Goal: Find specific page/section: Find specific page/section

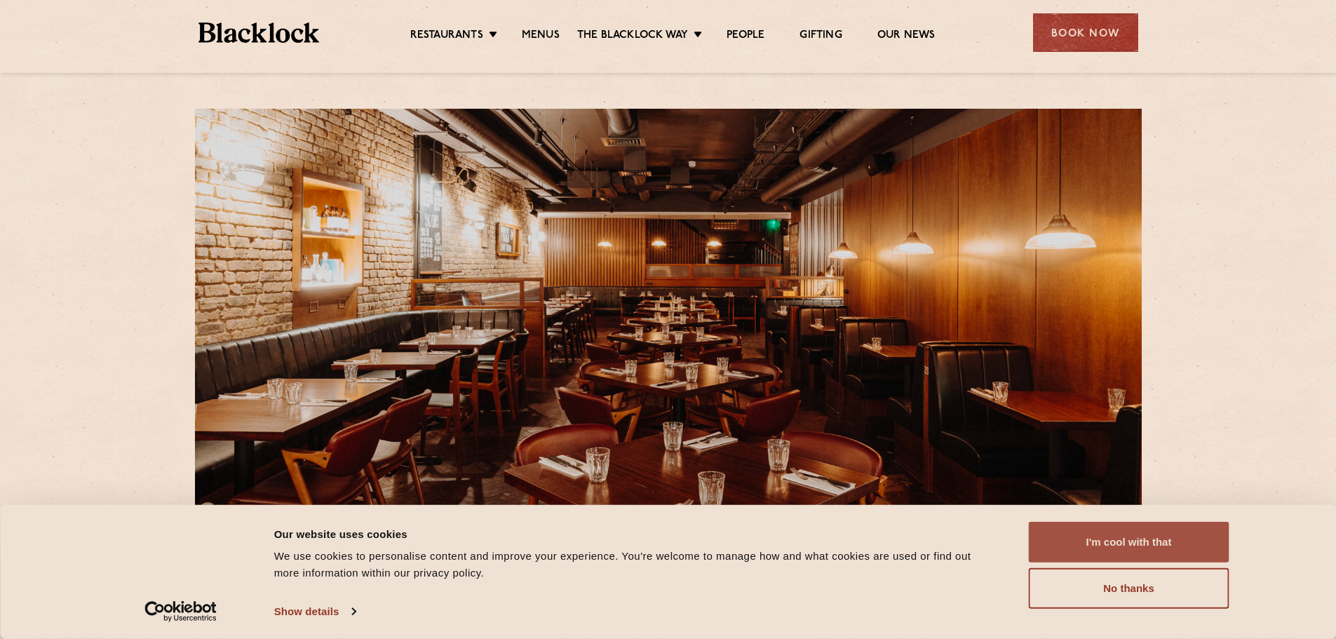
click at [1122, 543] on button "I'm cool with that" at bounding box center [1129, 542] width 201 height 41
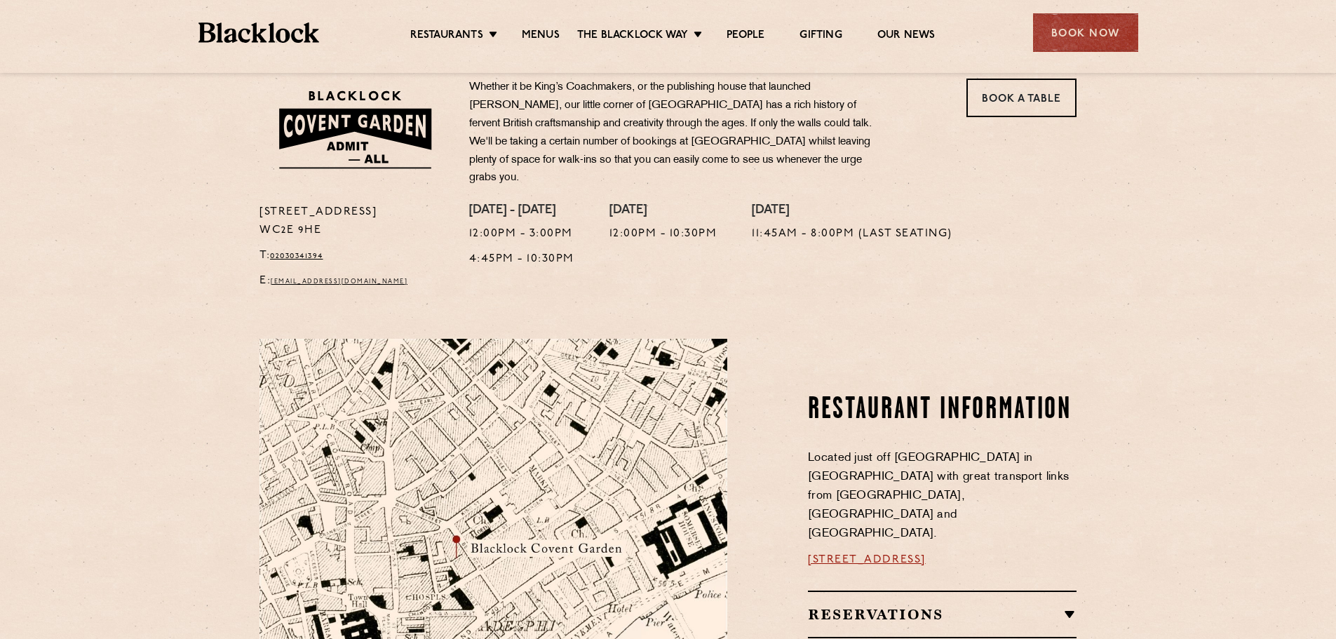
scroll to position [332, 0]
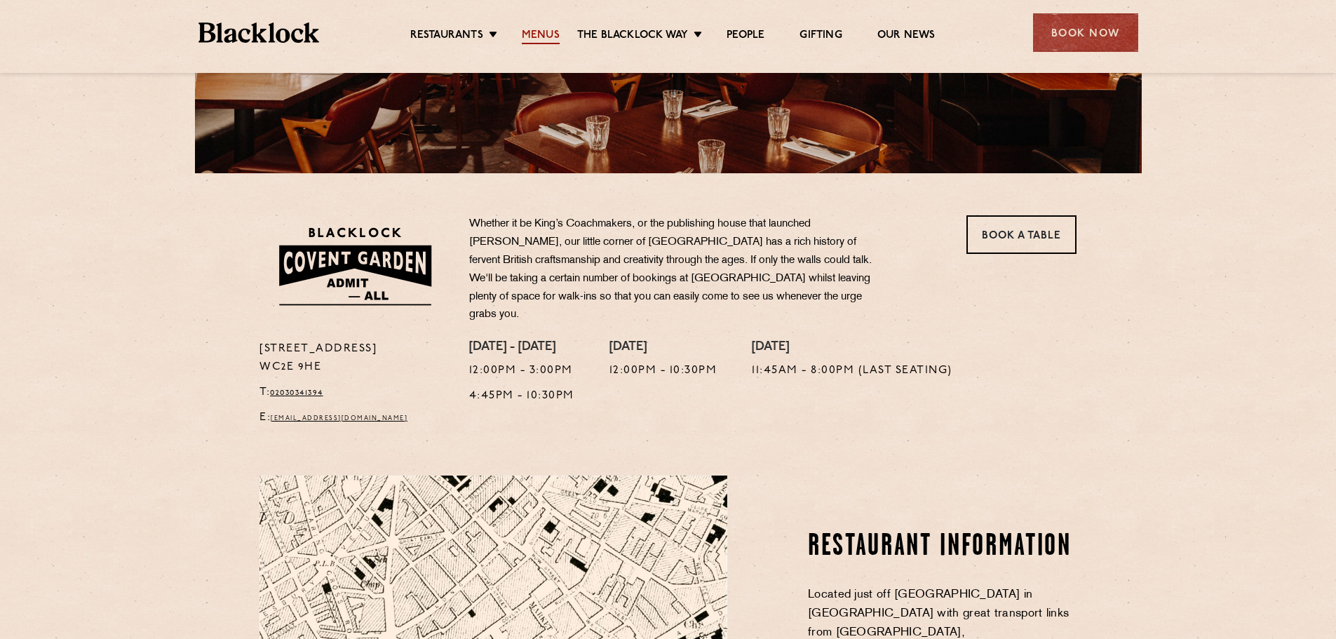
click at [533, 30] on link "Menus" at bounding box center [541, 36] width 38 height 15
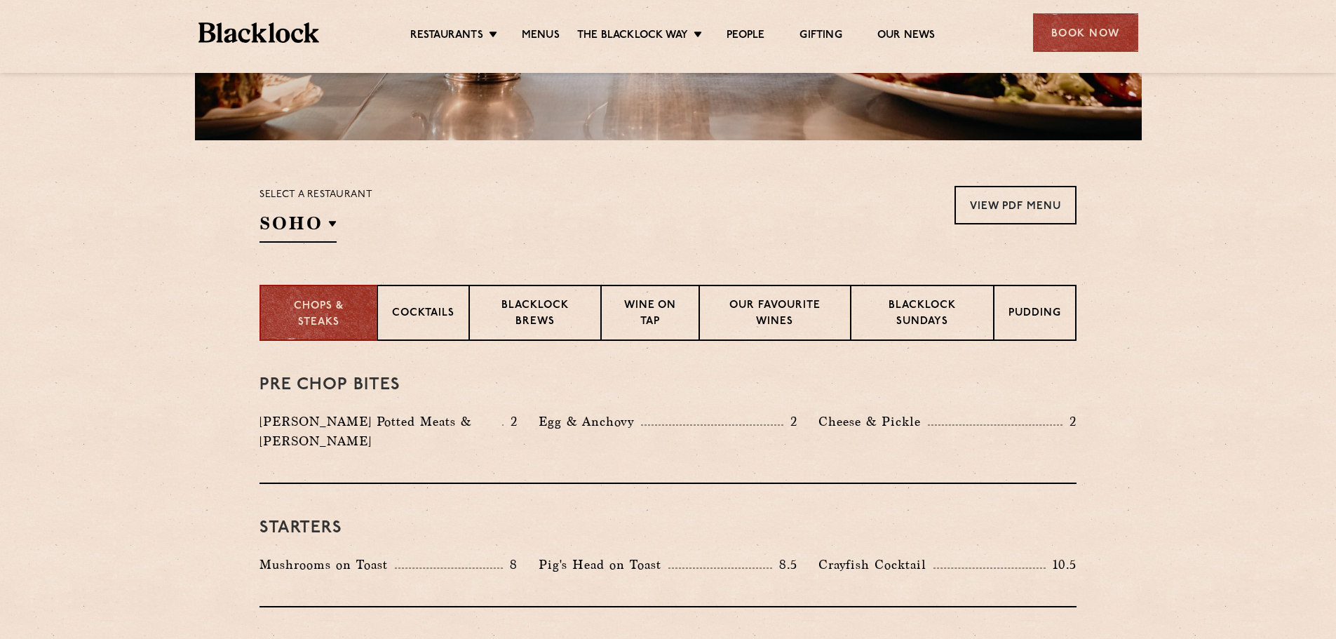
scroll to position [351, 0]
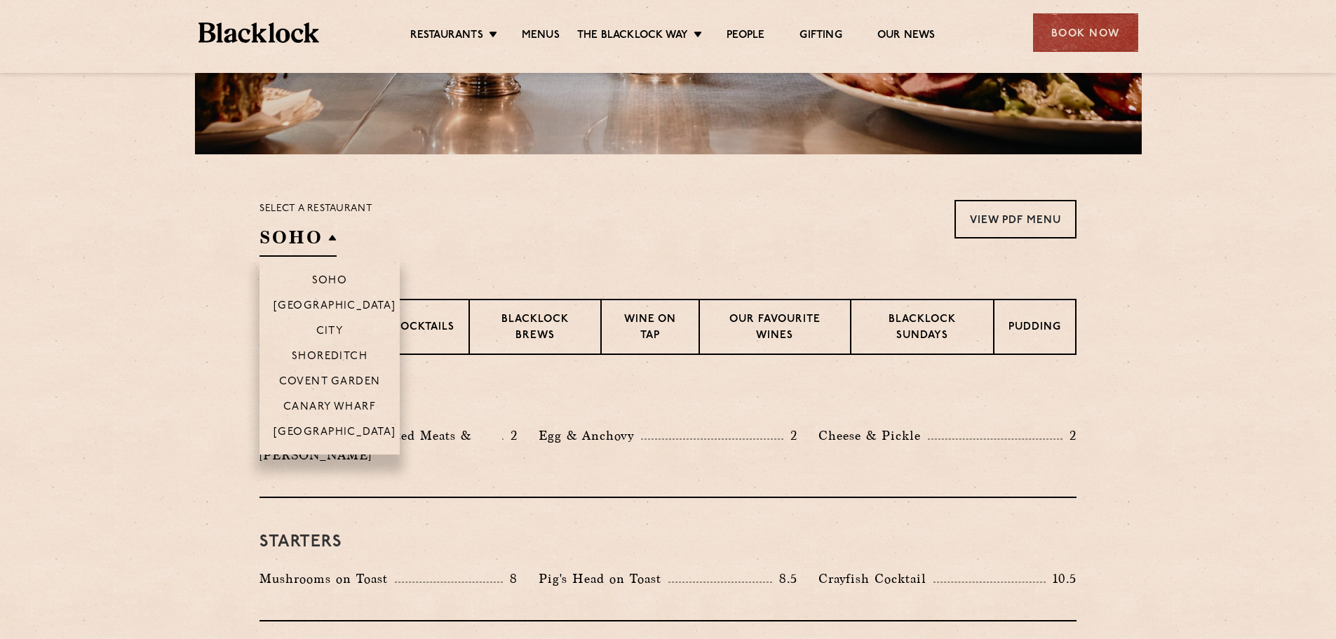
click at [294, 248] on h2 "SOHO" at bounding box center [298, 241] width 77 height 32
click at [344, 370] on li "Covent Garden" at bounding box center [330, 380] width 140 height 25
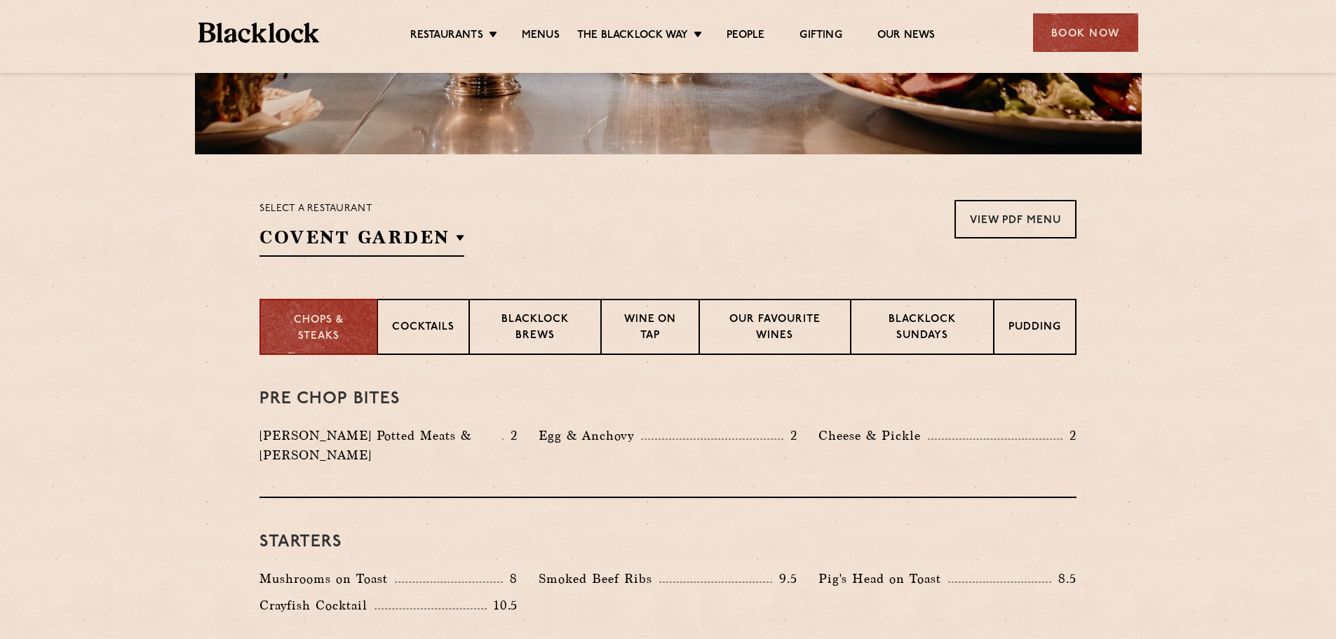
click at [590, 248] on div "Select a restaurant [GEOGRAPHIC_DATA] [GEOGRAPHIC_DATA] [GEOGRAPHIC_DATA] [GEOG…" at bounding box center [668, 228] width 817 height 57
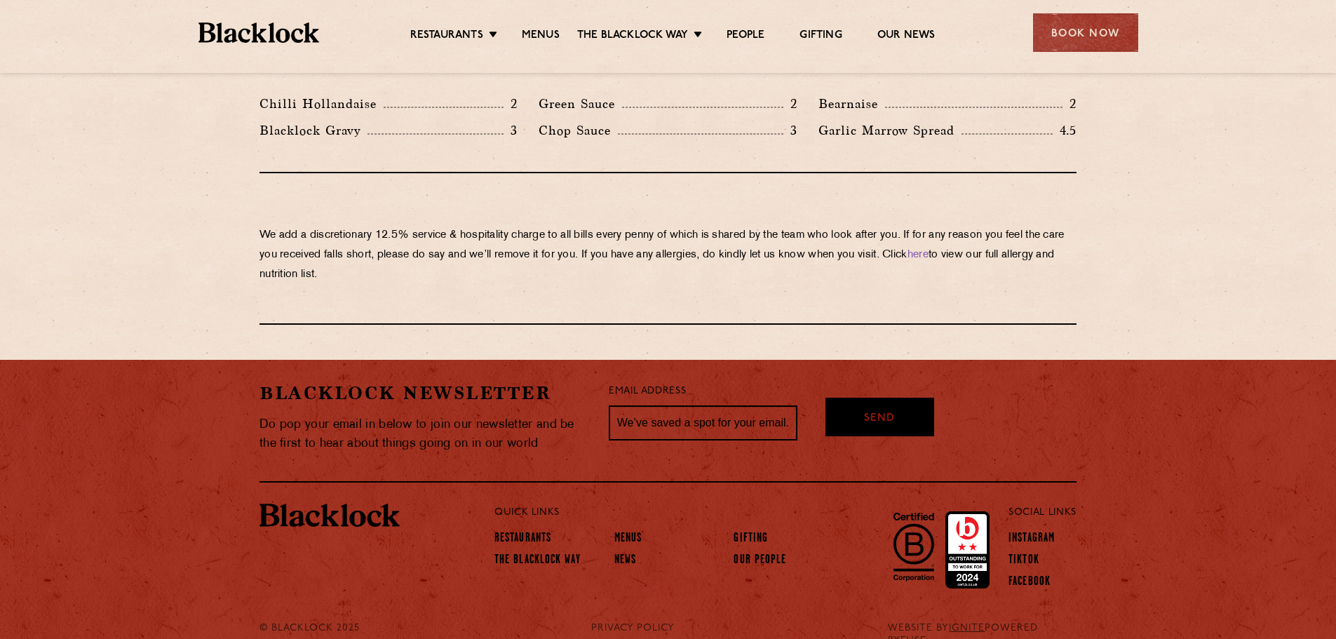
scroll to position [2412, 0]
